Goal: Use online tool/utility: Use online tool/utility

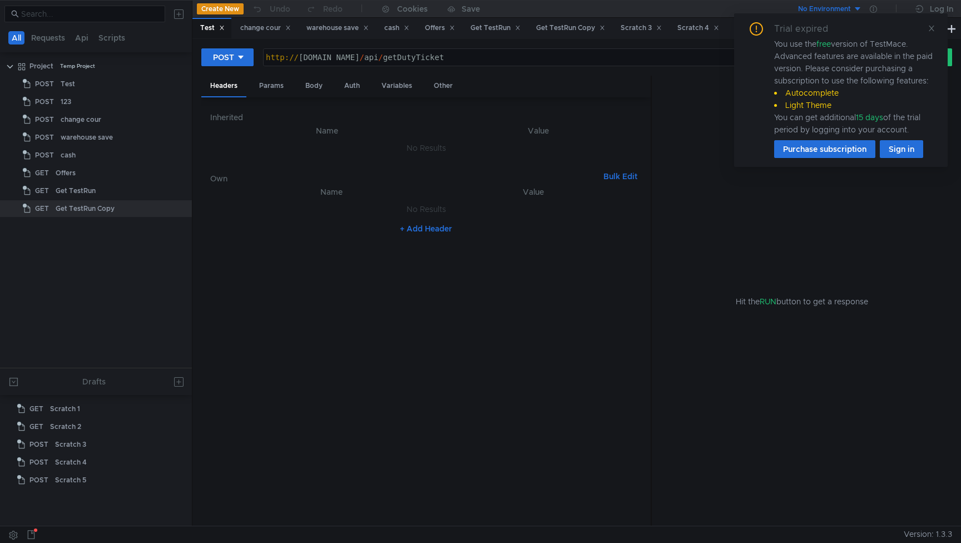
click at [932, 28] on div "Trial expired You use the free version of TestMace. Advanced features are avail…" at bounding box center [841, 90] width 214 height 154
click at [928, 31] on icon at bounding box center [927, 28] width 8 height 8
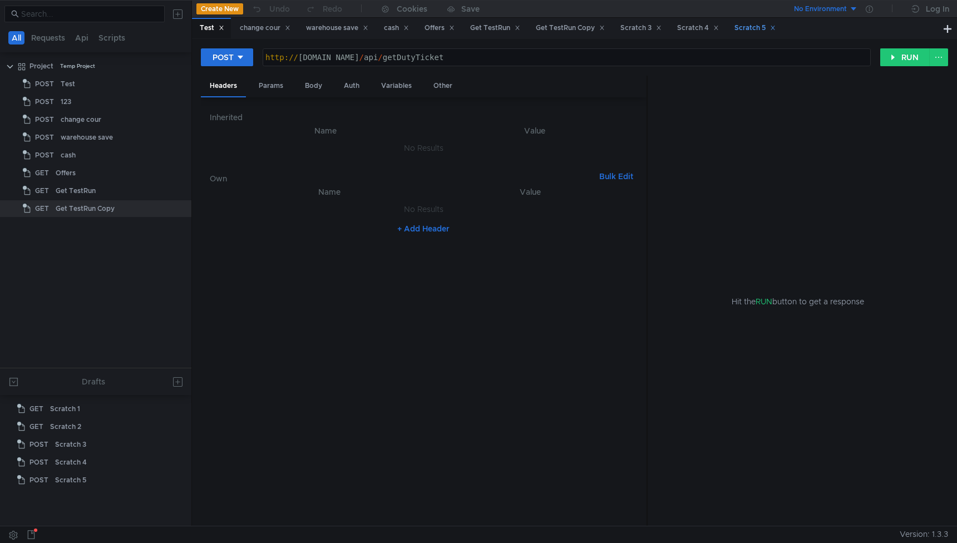
click at [759, 32] on div "Scratch 5" at bounding box center [754, 28] width 41 height 12
click at [699, 26] on div "Scratch 4" at bounding box center [698, 28] width 42 height 12
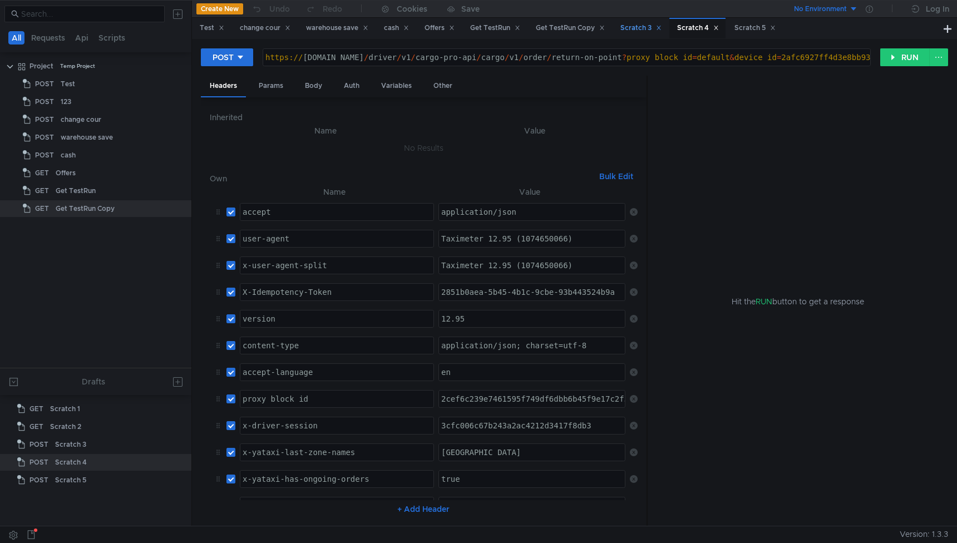
click at [645, 25] on div "Scratch 3" at bounding box center [640, 28] width 41 height 12
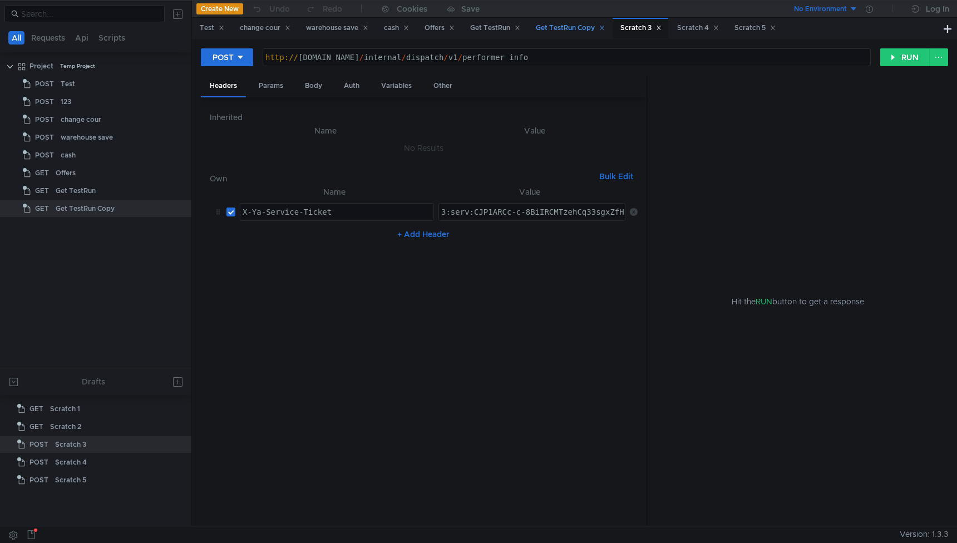
click at [578, 26] on div "Get TestRun Copy" at bounding box center [570, 28] width 69 height 12
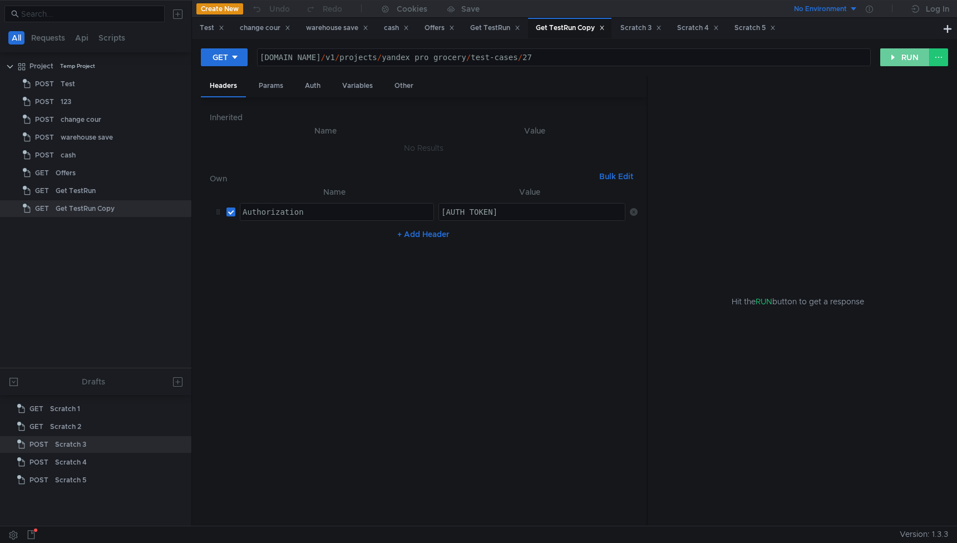
click at [901, 55] on button "RUN" at bounding box center [905, 57] width 50 height 18
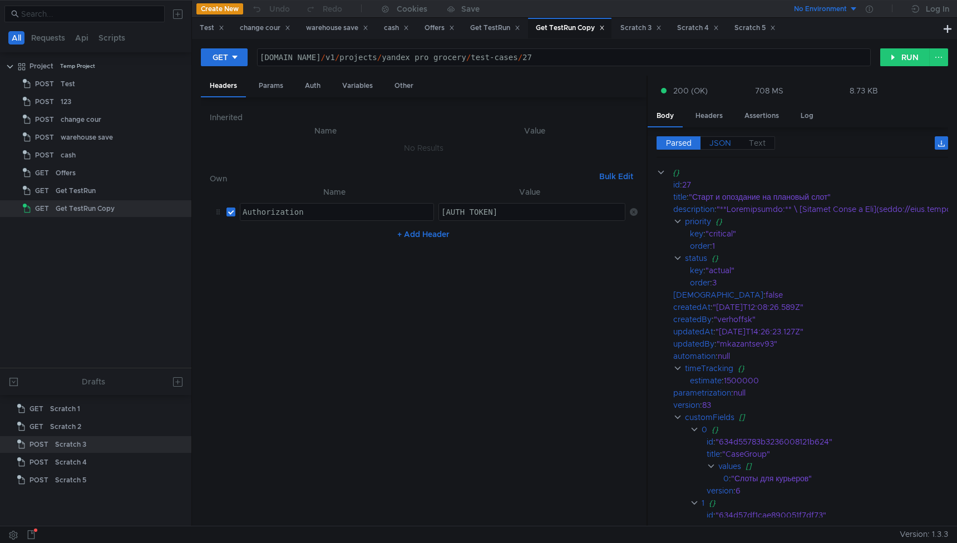
click at [724, 144] on span "JSON" at bounding box center [720, 143] width 22 height 10
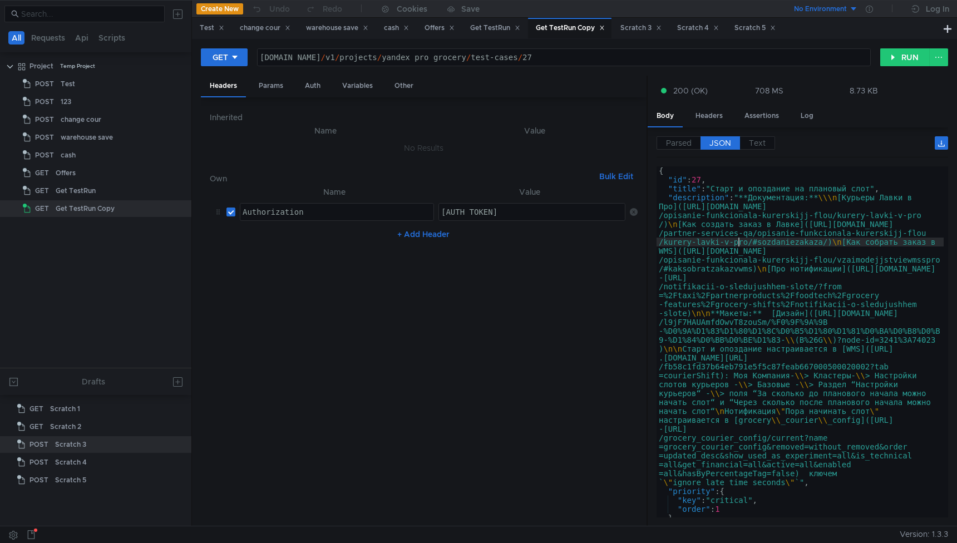
click at [739, 246] on div "{ "id" : 27 , "title" : "Старт и опоздание на плановый слот" , "description" : …" at bounding box center [799, 350] width 287 height 369
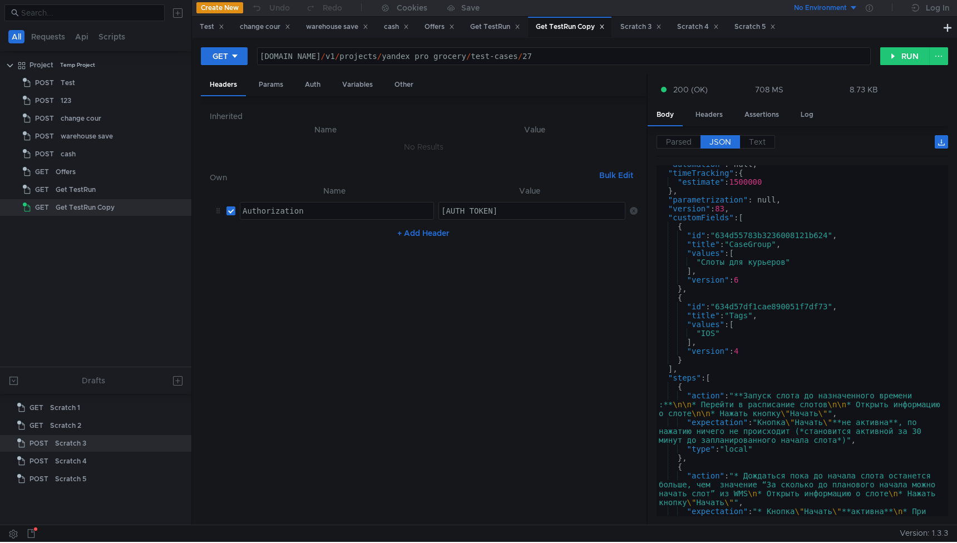
scroll to position [472, 0]
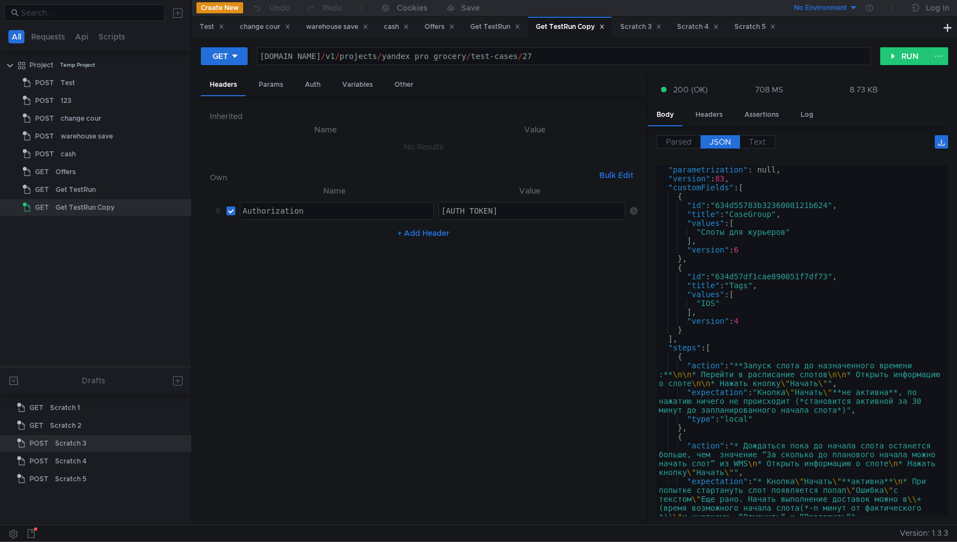
click at [739, 246] on div ""parametrization" : null, "version" : 83 , "customFields" : [ { "id" : "634d557…" at bounding box center [799, 349] width 287 height 369
type textarea ""isAutomated": false }"
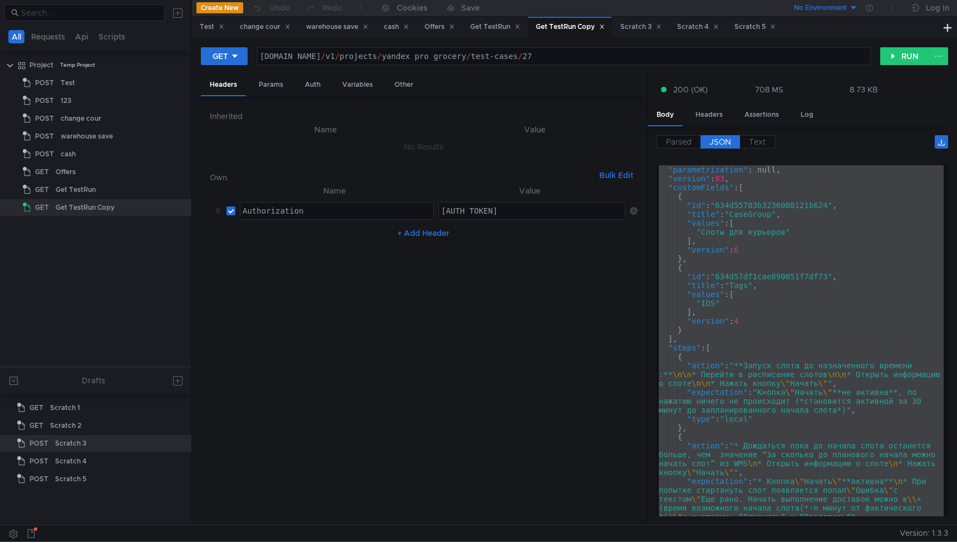
click at [586, 61] on div "api.tms.yandex-team.ru / v1 / projects / yandex_pro_grocery / test-cases / 27" at bounding box center [564, 65] width 612 height 27
type textarea "[DOMAIN_NAME][URL]"
click at [904, 46] on div "GET api.tms.yandex-team.ru/v1/projects/yandex_pro_grocery/test-cases/109 api.tm…" at bounding box center [574, 281] width 765 height 487
click at [900, 57] on button "RUN" at bounding box center [905, 56] width 50 height 18
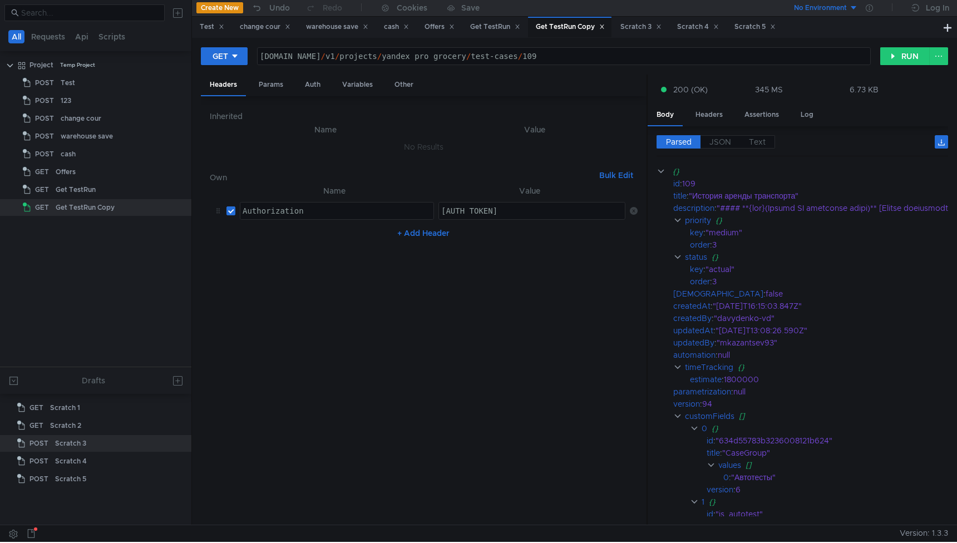
click at [728, 149] on div "Parsed JSON Text" at bounding box center [802, 145] width 292 height 21
click at [727, 145] on span "JSON" at bounding box center [720, 142] width 22 height 10
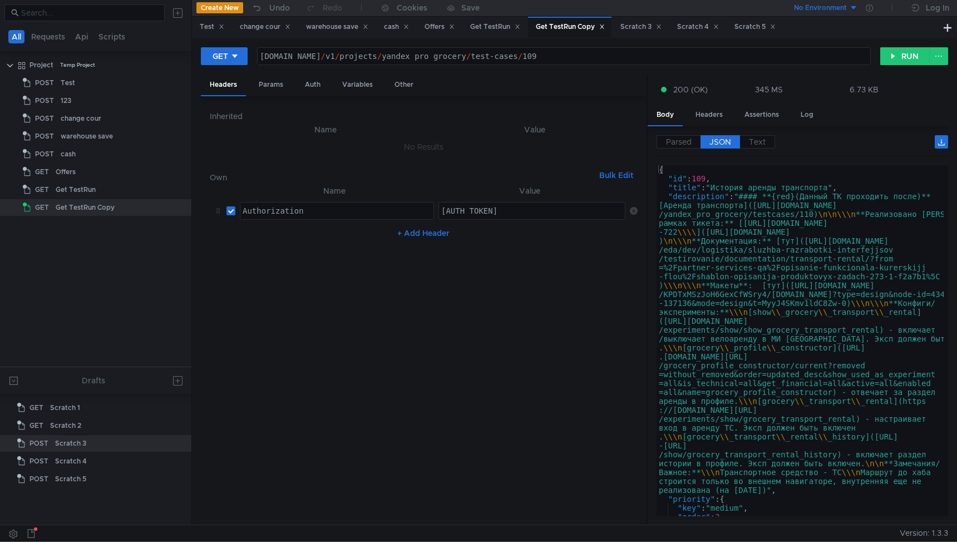
click at [730, 241] on div "{ "id" : 109 , "title" : "История аренды транспорта" , "description" : "#### **…" at bounding box center [799, 347] width 287 height 364
type textarea ""isAutomated": false }"
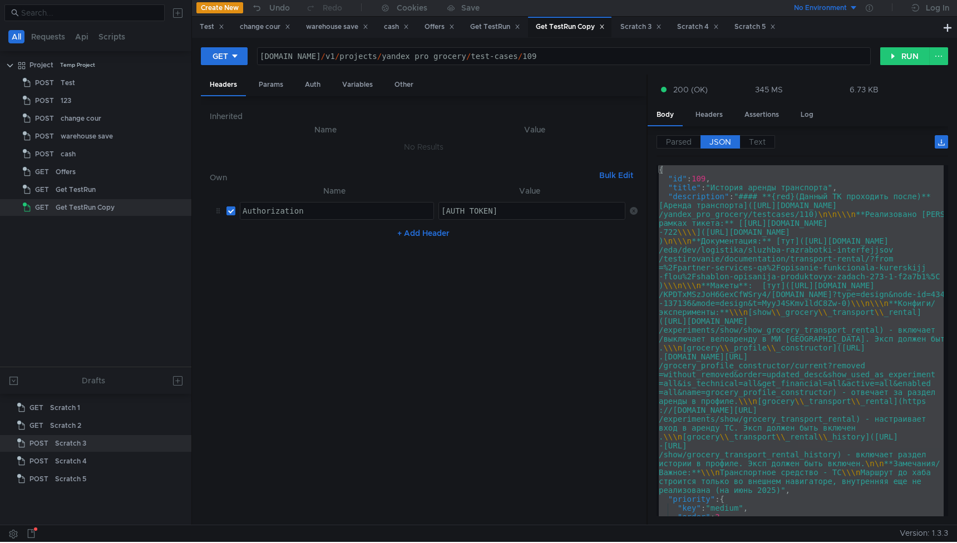
scroll to position [0, 22]
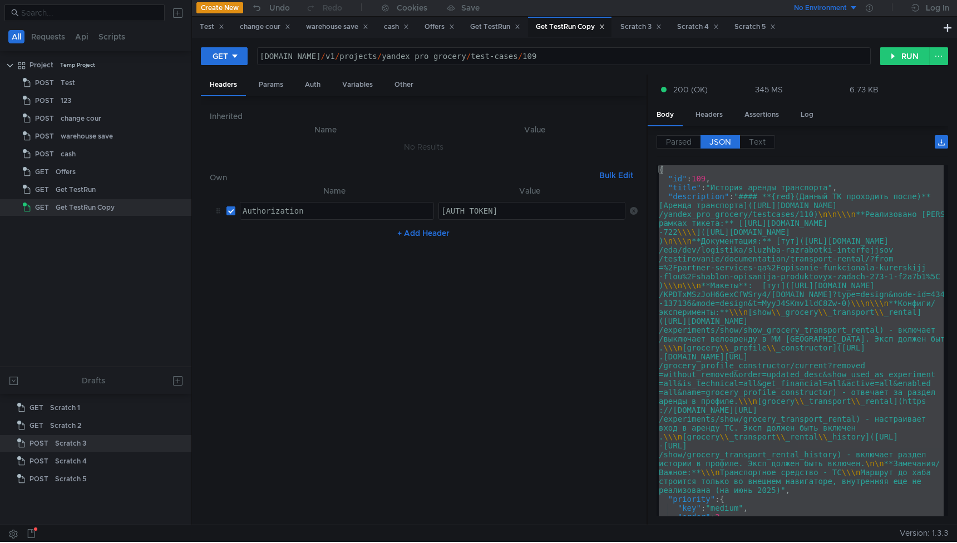
scroll to position [0, 22]
